Goal: Use online tool/utility: Utilize a website feature to perform a specific function

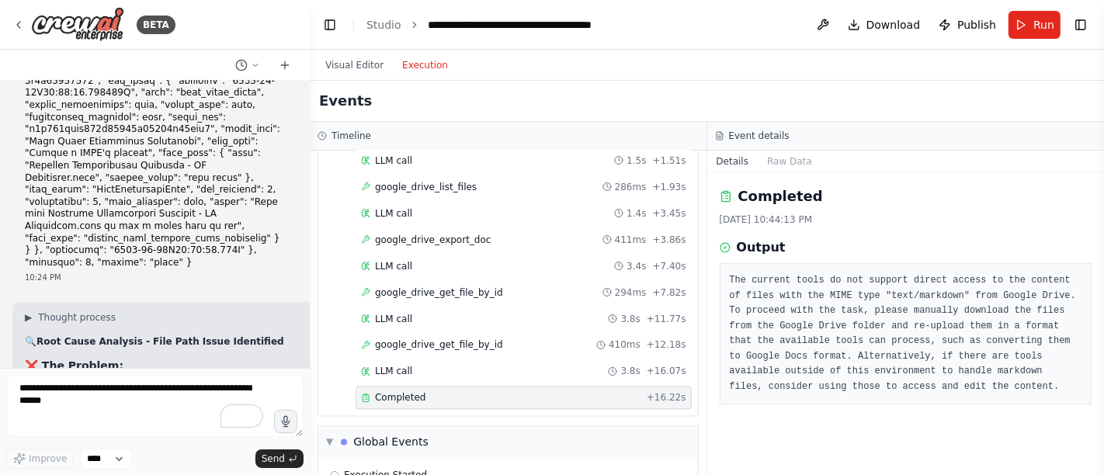
click at [878, 231] on div "Completed [DATE] 10:44:13 PM Output The current tools do not support direct acc…" at bounding box center [907, 324] width 398 height 302
click at [353, 64] on button "Visual Editor" at bounding box center [354, 65] width 77 height 19
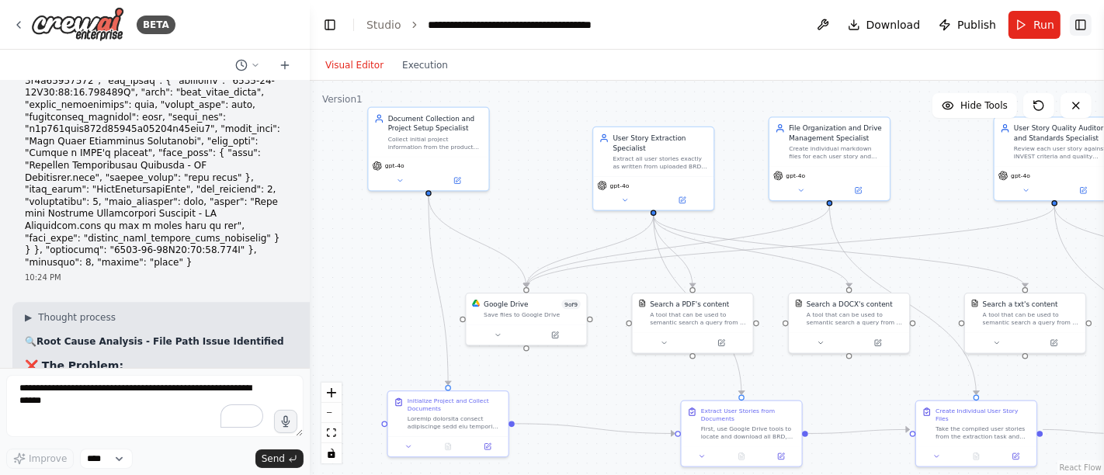
click at [1081, 22] on button "Toggle Right Sidebar" at bounding box center [1081, 25] width 22 height 22
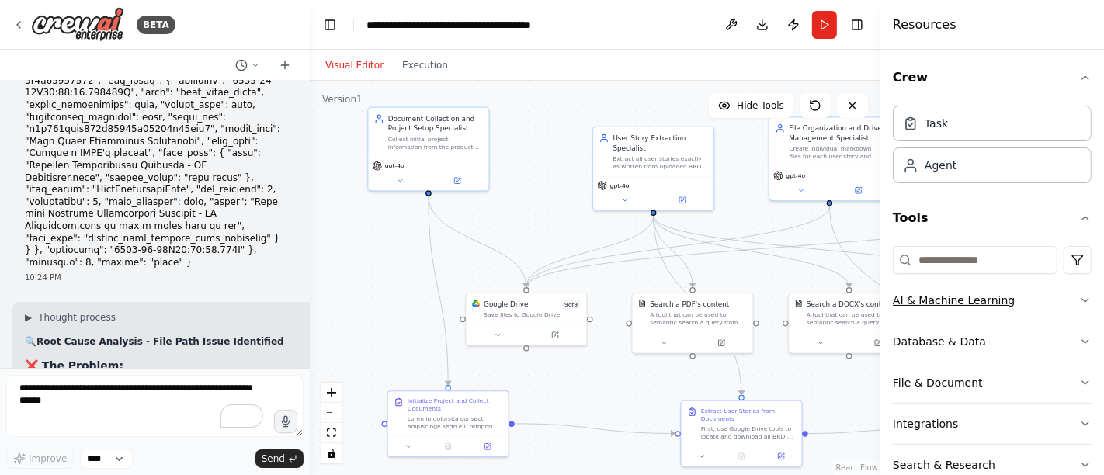
click at [983, 300] on button "AI & Machine Learning" at bounding box center [992, 300] width 199 height 40
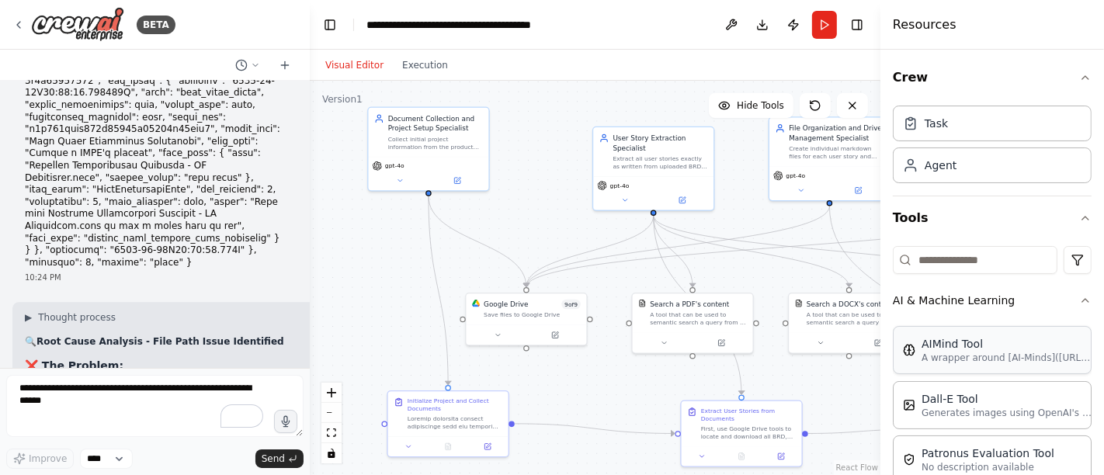
click at [1017, 362] on p "A wrapper around [AI-Minds]([URL][DOMAIN_NAME]). Useful for when you need answe…" at bounding box center [1007, 358] width 171 height 12
drag, startPoint x: 1005, startPoint y: 357, endPoint x: 1047, endPoint y: 346, distance: 43.5
click at [1047, 346] on div "AIMind Tool" at bounding box center [1007, 344] width 171 height 16
click at [515, 314] on div "Save files to Google Drive" at bounding box center [532, 313] width 97 height 8
click at [555, 332] on icon at bounding box center [556, 332] width 5 height 5
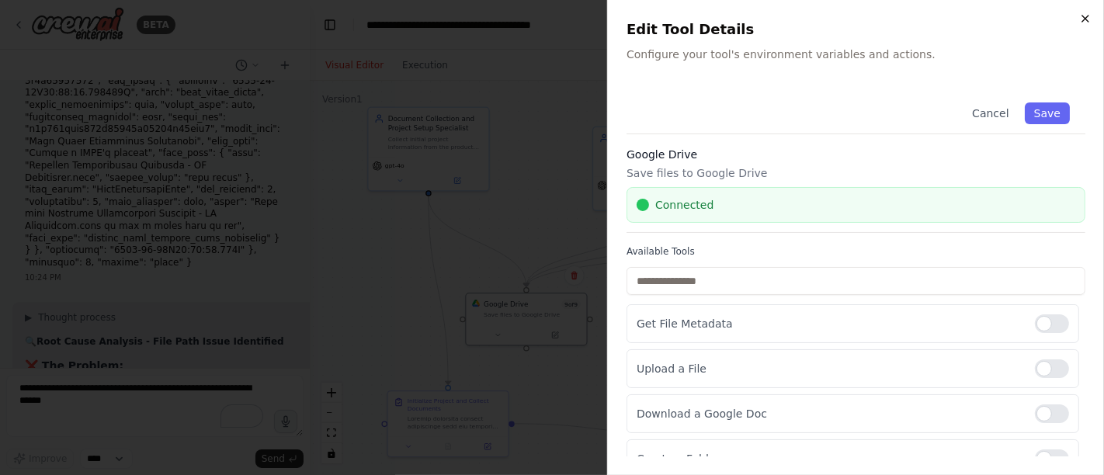
click at [1091, 16] on icon "button" at bounding box center [1086, 18] width 12 height 12
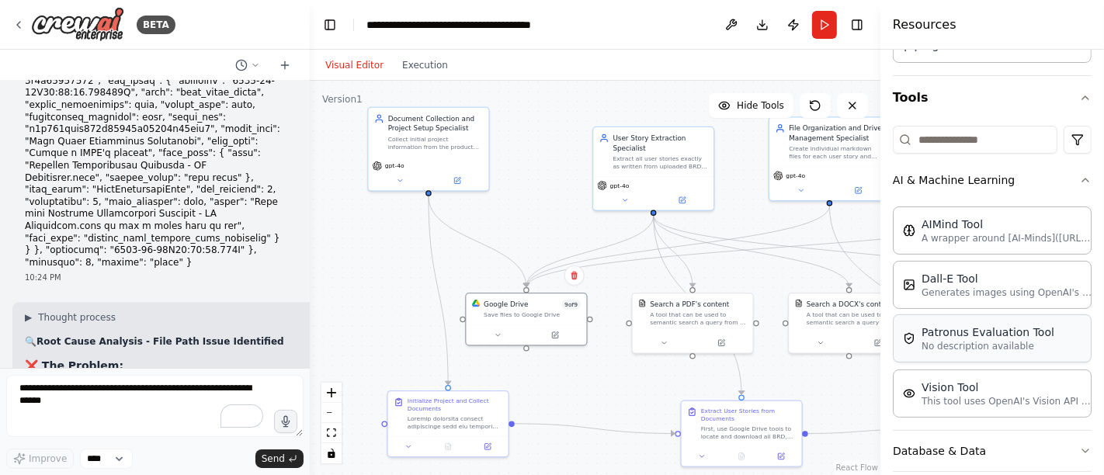
scroll to position [86, 0]
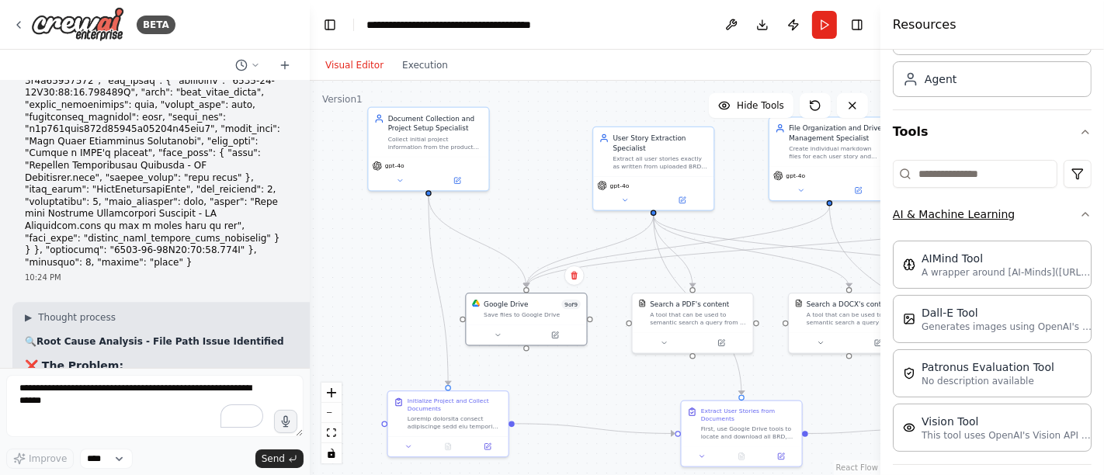
click at [1080, 214] on icon "button" at bounding box center [1086, 214] width 12 height 12
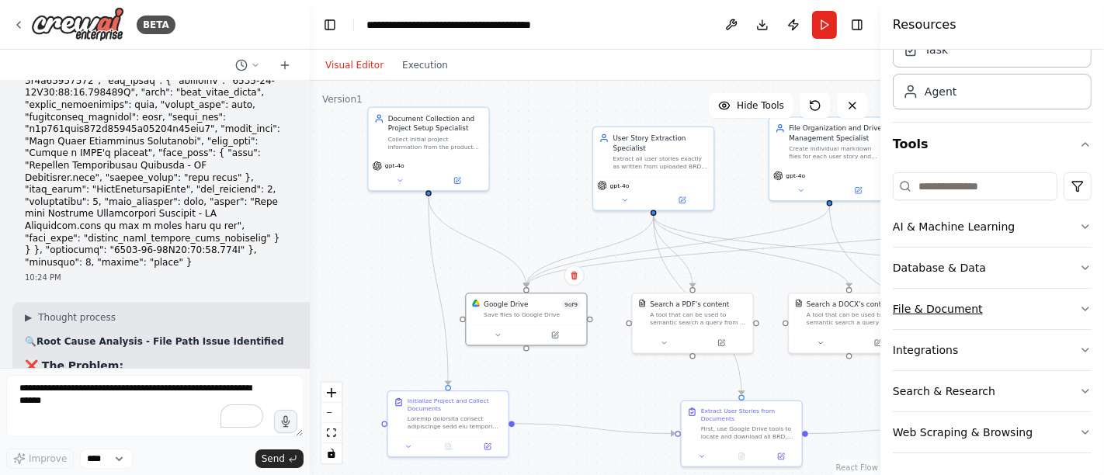
click at [973, 301] on button "File & Document" at bounding box center [992, 309] width 199 height 40
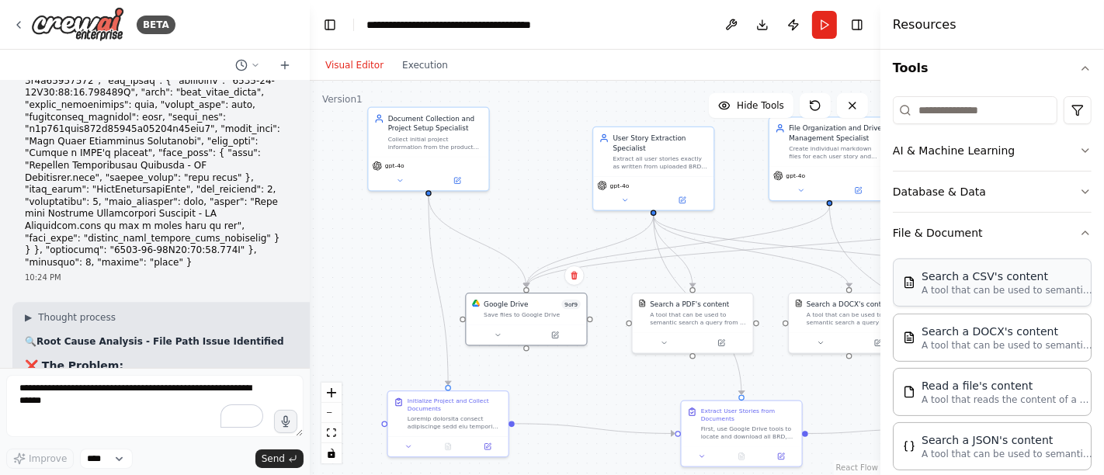
scroll to position [161, 0]
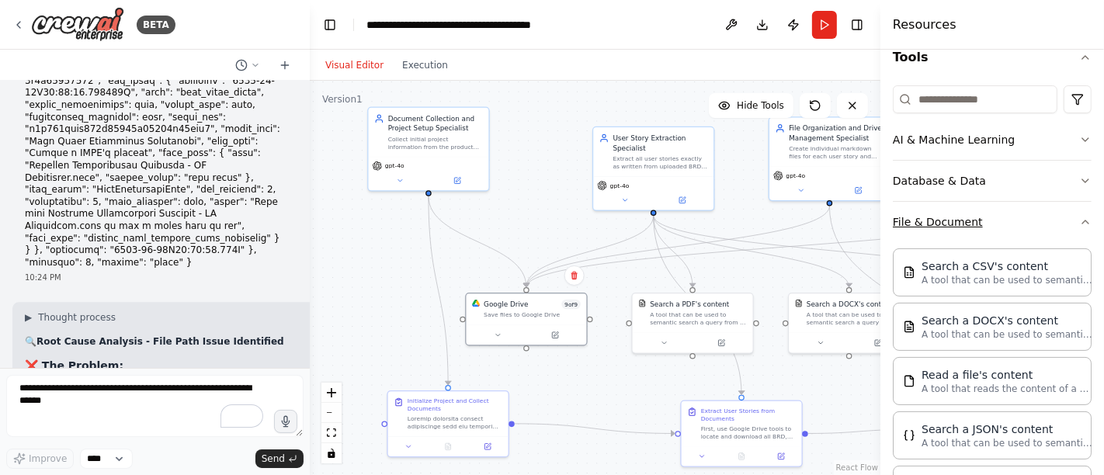
click at [1080, 222] on icon "button" at bounding box center [1086, 222] width 12 height 12
